Goal: Transaction & Acquisition: Purchase product/service

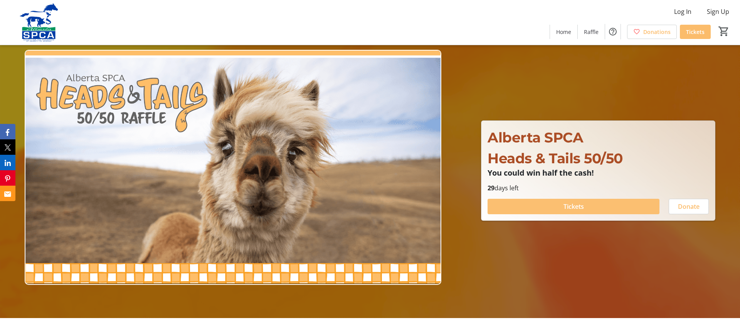
scroll to position [8, 0]
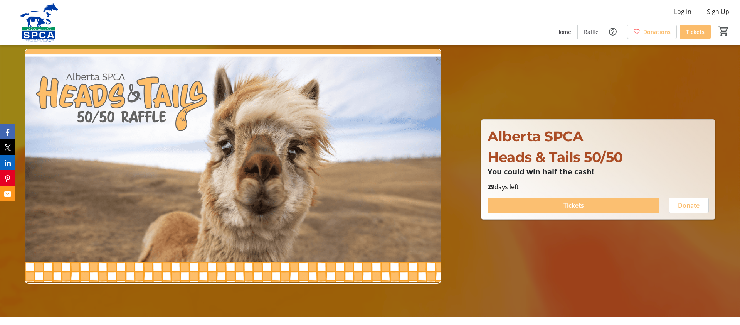
click at [570, 207] on span "Tickets" at bounding box center [574, 204] width 20 height 9
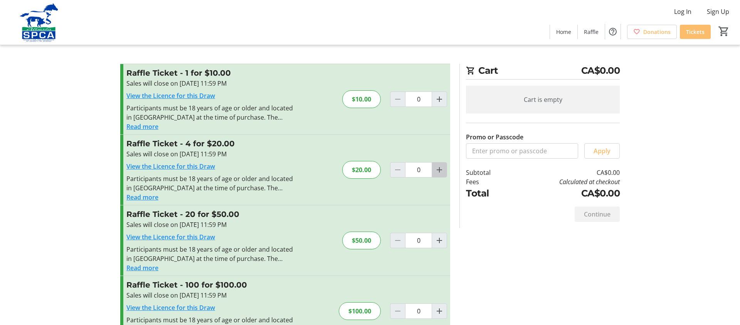
click at [439, 167] on mat-icon "Increment by one" at bounding box center [439, 169] width 9 height 9
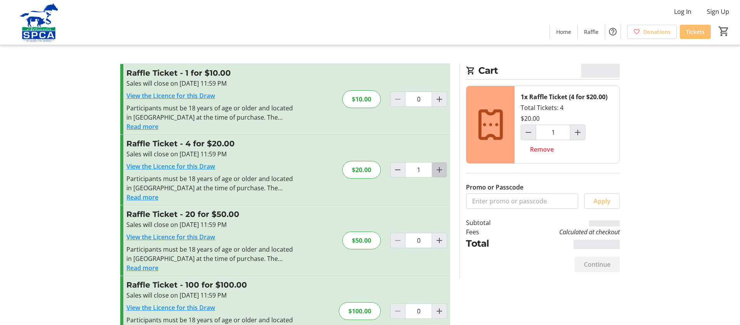
click at [439, 167] on mat-icon "Increment by one" at bounding box center [439, 169] width 9 height 9
type input "2"
click at [439, 167] on mat-icon "Increment by one" at bounding box center [439, 169] width 9 height 9
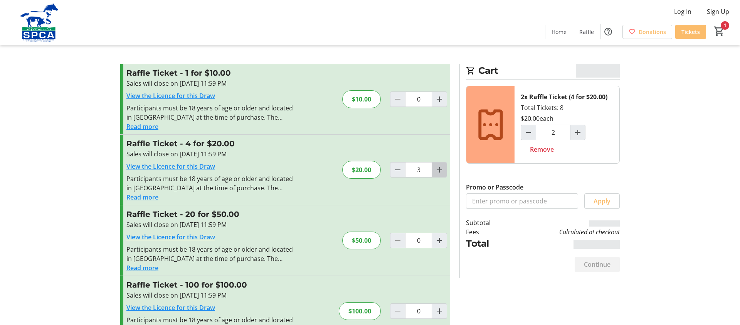
type input "4"
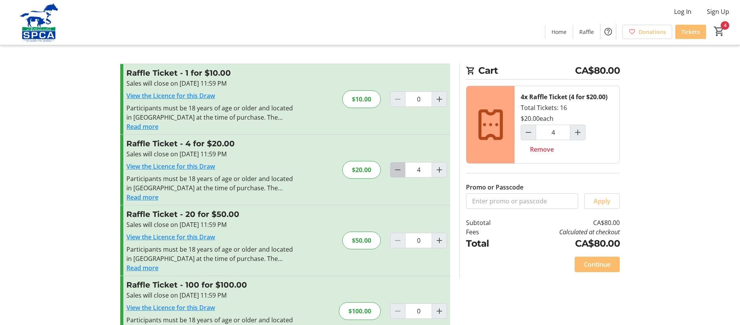
click at [397, 169] on mat-icon "Decrement by one" at bounding box center [397, 169] width 9 height 9
type input "1"
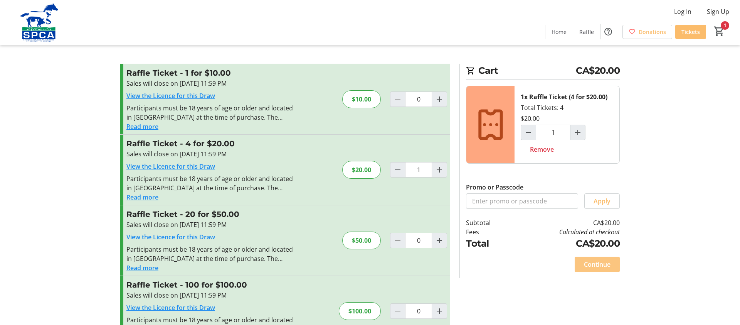
click at [596, 264] on span "Continue" at bounding box center [597, 263] width 27 height 9
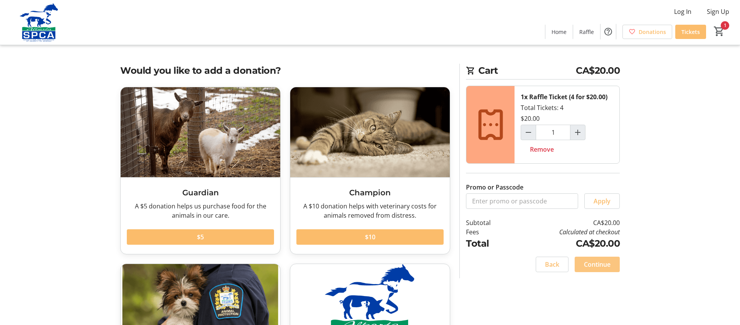
click at [596, 264] on span "Continue" at bounding box center [597, 263] width 27 height 9
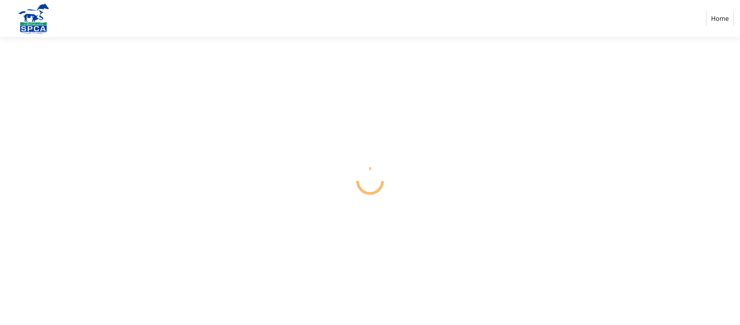
select select "CA"
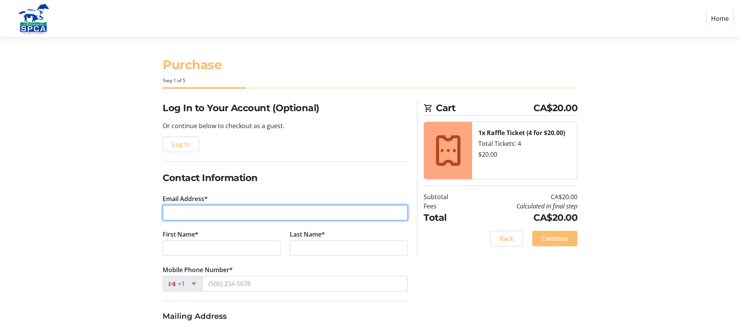
click at [227, 213] on input "Email Address*" at bounding box center [285, 212] width 245 height 15
type input "J"
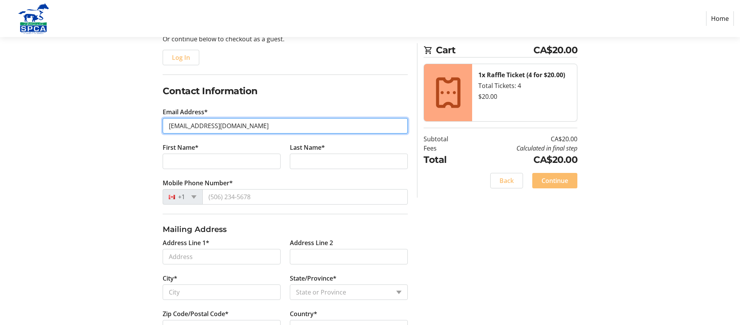
scroll to position [89, 0]
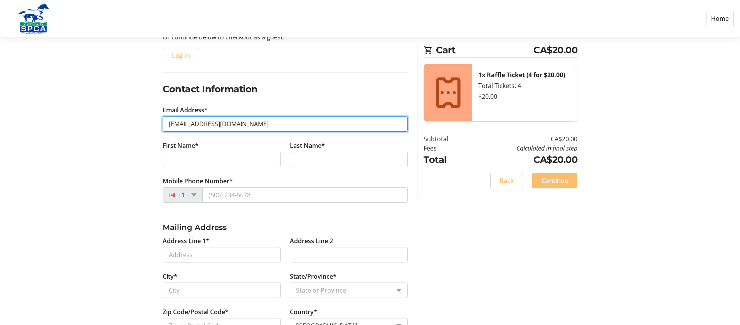
type input "[EMAIL_ADDRESS][DOMAIN_NAME]"
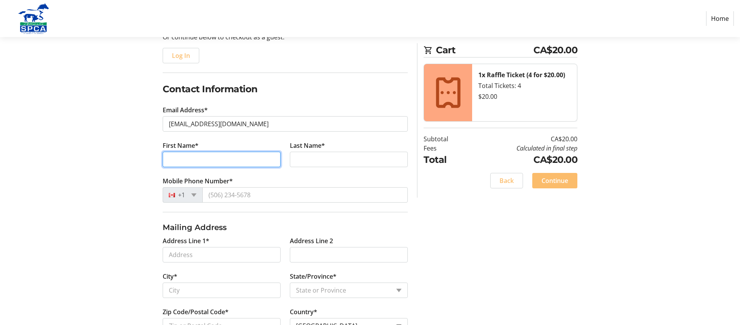
click at [222, 159] on input "First Name*" at bounding box center [222, 158] width 118 height 15
type input "[PERSON_NAME] & [PERSON_NAME]"
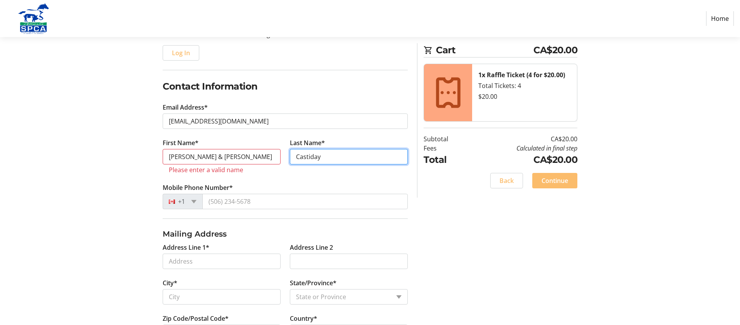
scroll to position [92, 0]
type input "Castiday"
click at [208, 158] on input "[PERSON_NAME] & [PERSON_NAME]" at bounding box center [222, 155] width 118 height 15
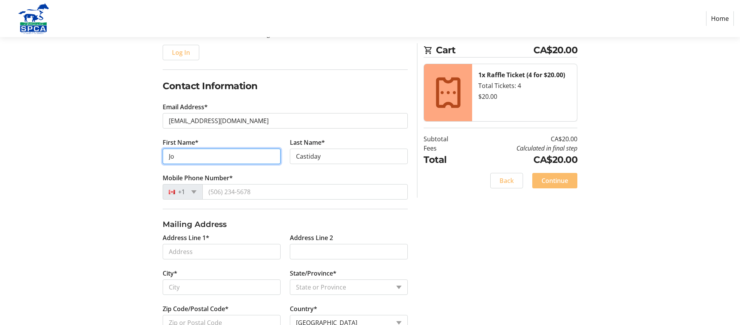
type input "J"
type input "[PERSON_NAME]"
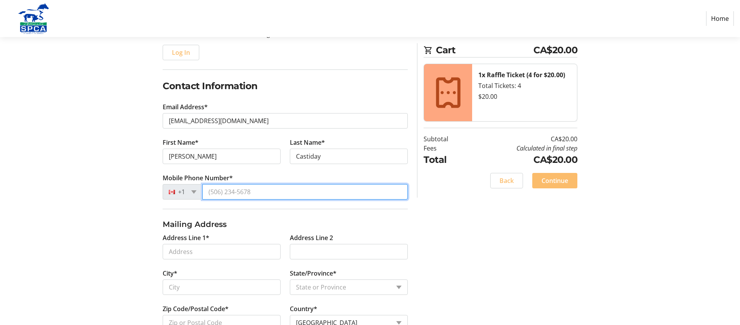
click at [254, 192] on input "Mobile Phone Number*" at bounding box center [304, 191] width 205 height 15
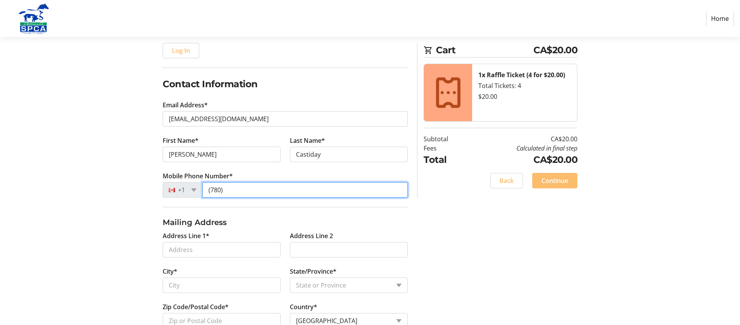
click at [226, 190] on input "(780)" at bounding box center [304, 189] width 205 height 15
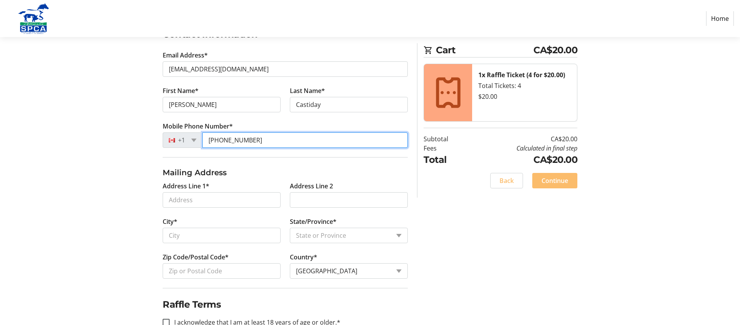
scroll to position [164, 0]
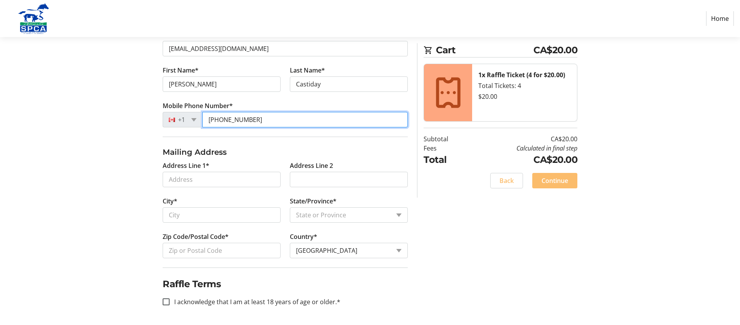
type input "[PHONE_NUMBER]"
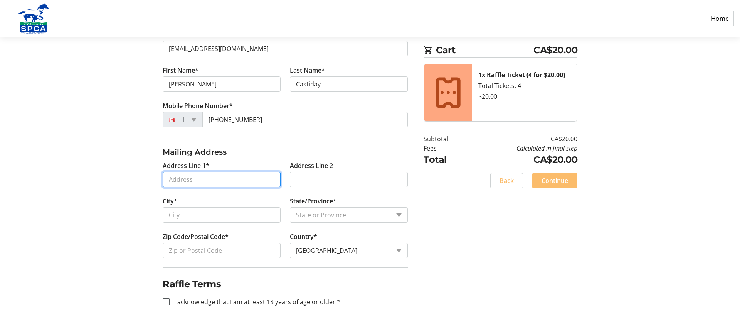
click at [203, 179] on input "Address Line 1*" at bounding box center [222, 179] width 118 height 15
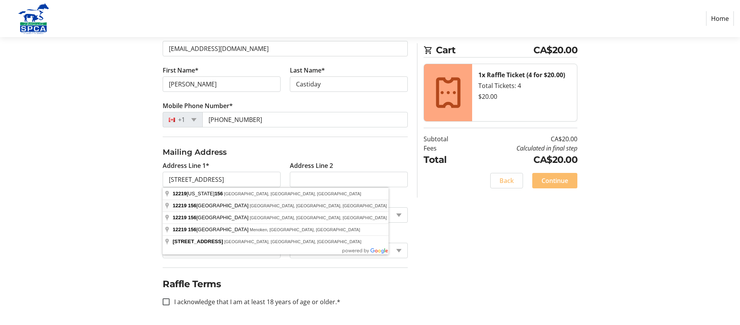
type input "[STREET_ADDRESS]"
type input "[GEOGRAPHIC_DATA]"
select select "AB"
type input "T5V 1N4"
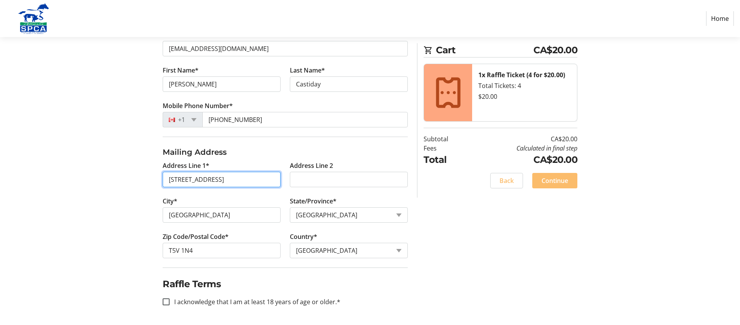
click at [251, 179] on input "[STREET_ADDRESS]" at bounding box center [222, 179] width 118 height 15
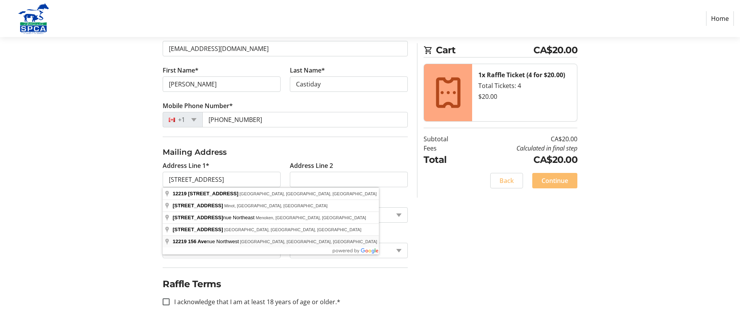
type input "[STREET_ADDRESS]"
type input "T5X 2X3"
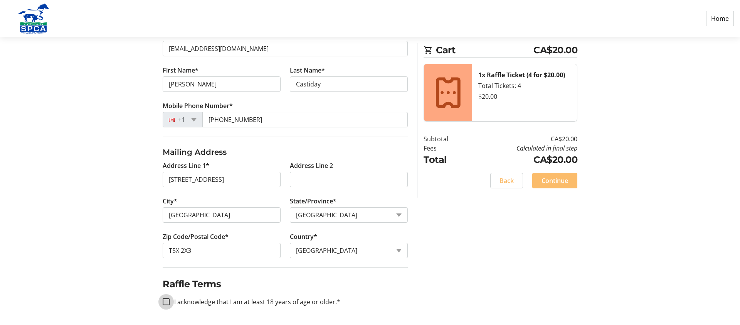
click at [168, 301] on input "I acknowledge that I am at least 18 years of age or older.*" at bounding box center [166, 301] width 7 height 7
checkbox input "true"
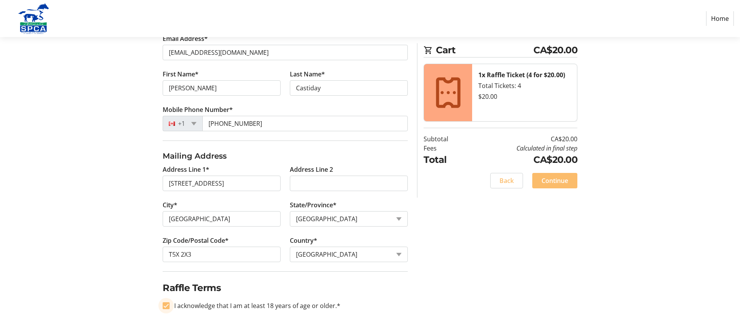
scroll to position [162, 0]
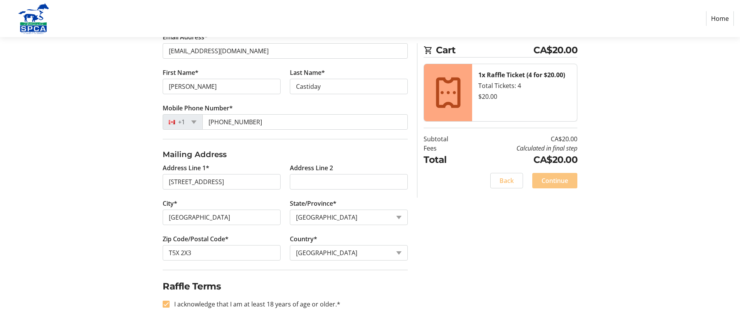
click at [553, 179] on span "Continue" at bounding box center [555, 180] width 27 height 9
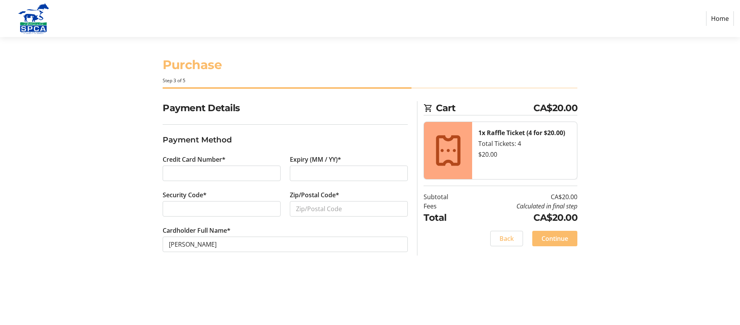
click at [236, 168] on iframe at bounding box center [222, 172] width 106 height 9
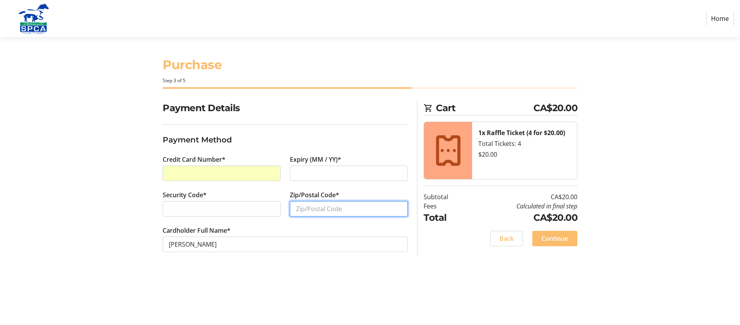
click at [349, 209] on input "Zip/Postal Code*" at bounding box center [349, 208] width 118 height 15
type input "T5X 2X3"
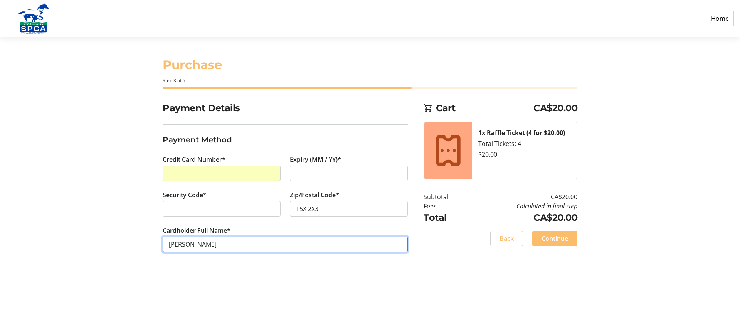
click at [216, 243] on input "[PERSON_NAME]" at bounding box center [285, 243] width 245 height 15
type input "[PERSON_NAME]"
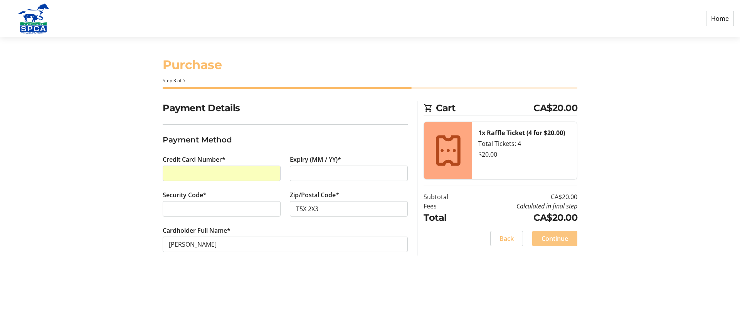
click at [554, 237] on span "Continue" at bounding box center [555, 238] width 27 height 9
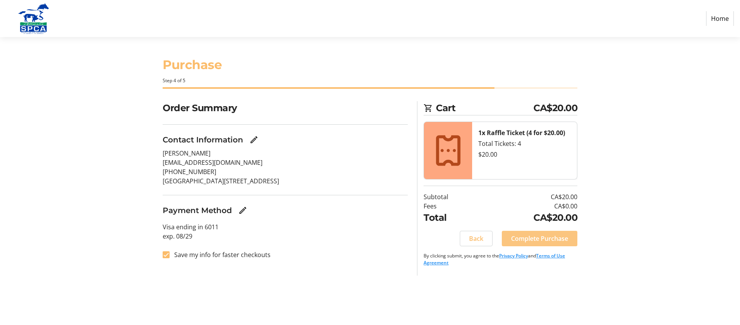
click at [542, 236] on span "Complete Purchase" at bounding box center [539, 238] width 57 height 9
